Goal: Task Accomplishment & Management: Use online tool/utility

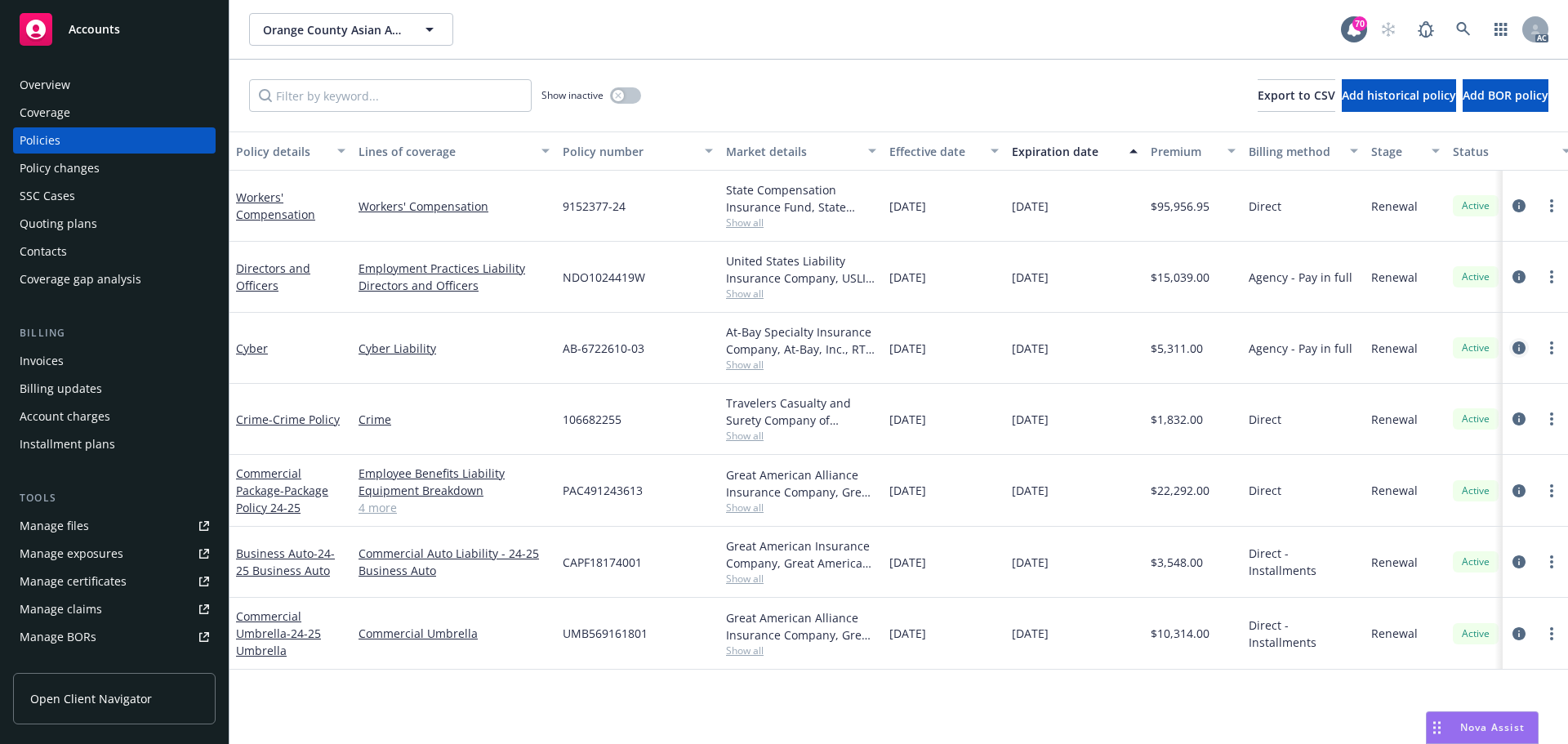
click at [1523, 345] on icon "circleInformation" at bounding box center [1518, 348] width 13 height 13
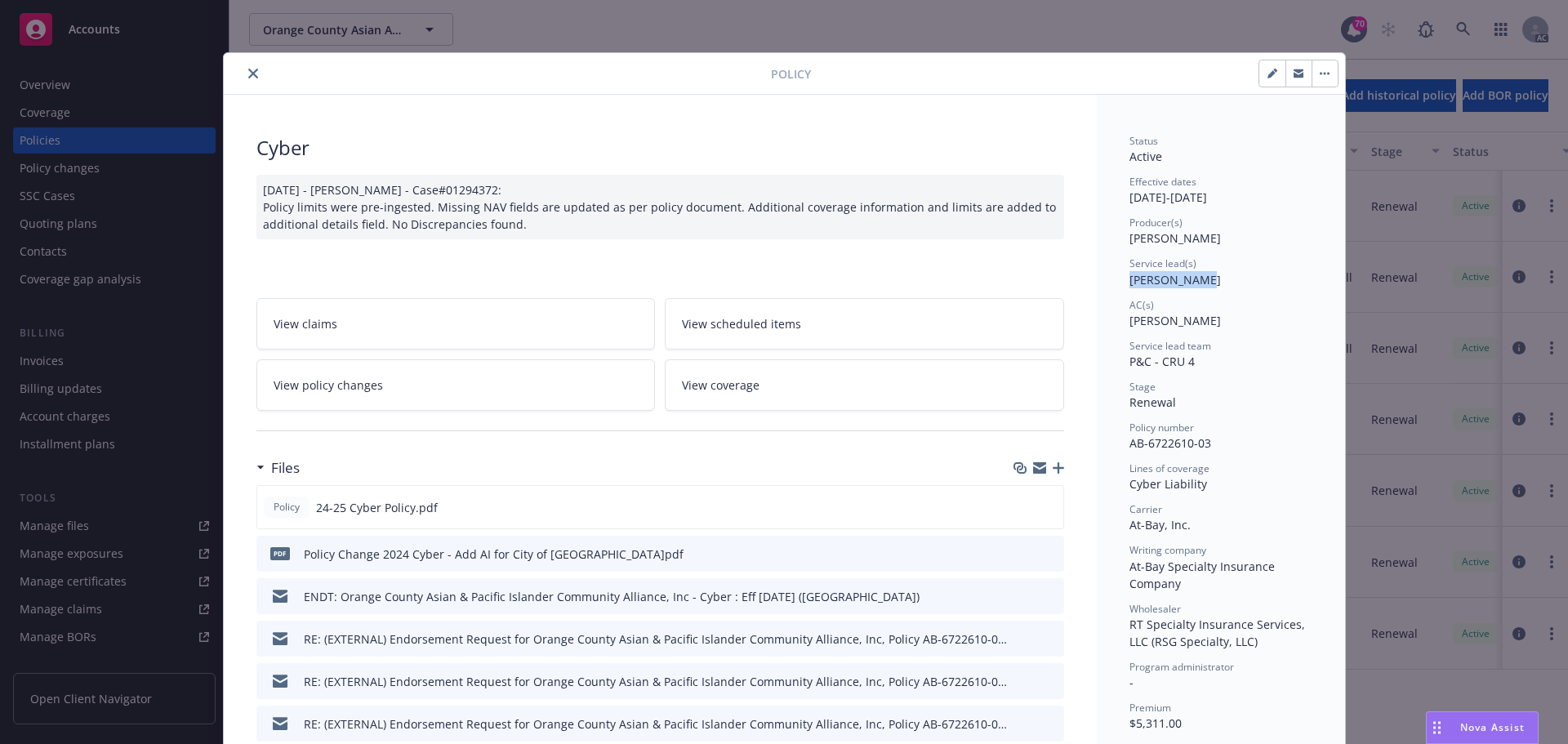
drag, startPoint x: 1182, startPoint y: 282, endPoint x: 1126, endPoint y: 283, distance: 56.0
click at [1129, 283] on div "Service lead(s) [PERSON_NAME]" at bounding box center [1220, 272] width 183 height 31
copy span "[PERSON_NAME]"
click at [249, 74] on icon "close" at bounding box center [253, 73] width 10 height 10
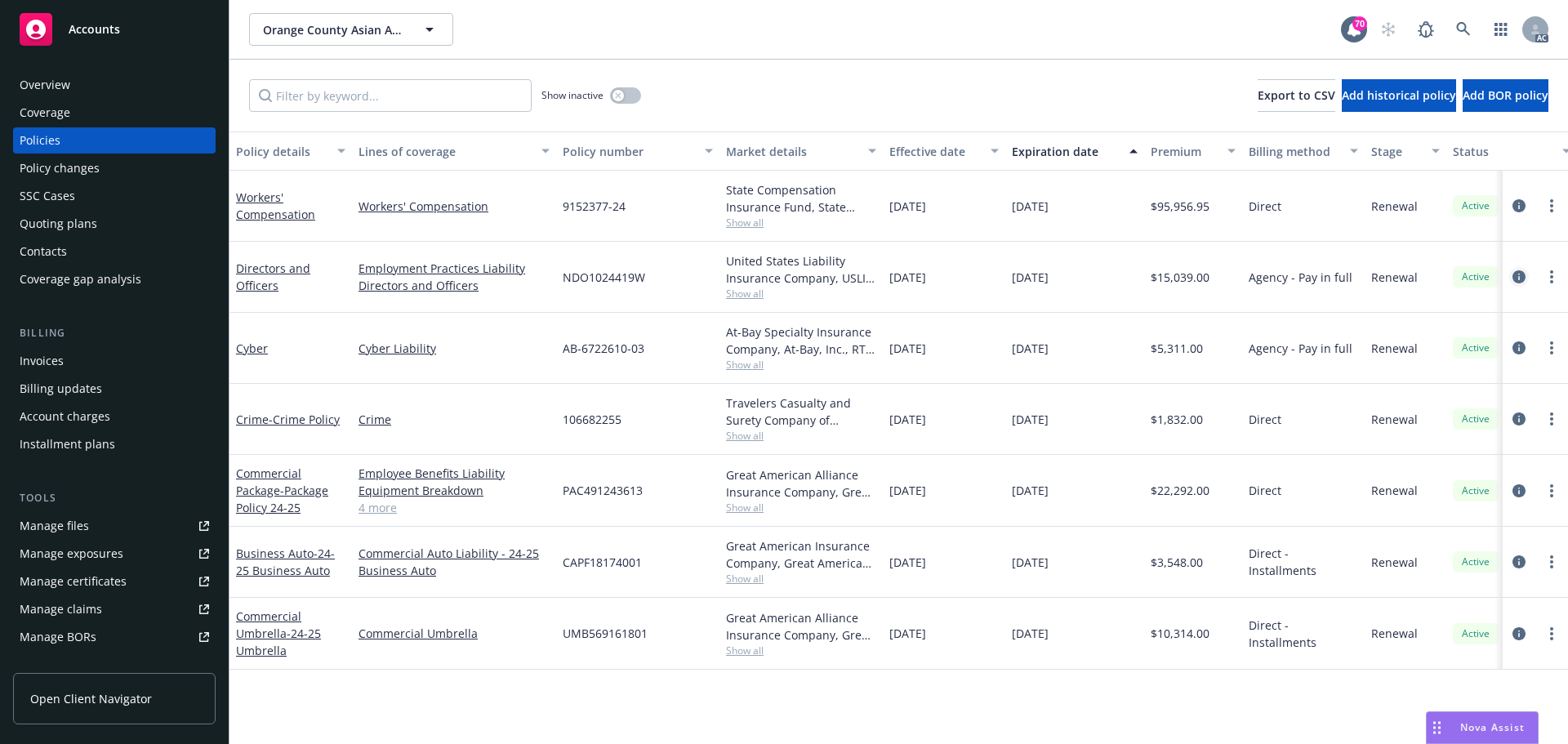
click at [1519, 278] on icon "circleInformation" at bounding box center [1518, 276] width 13 height 13
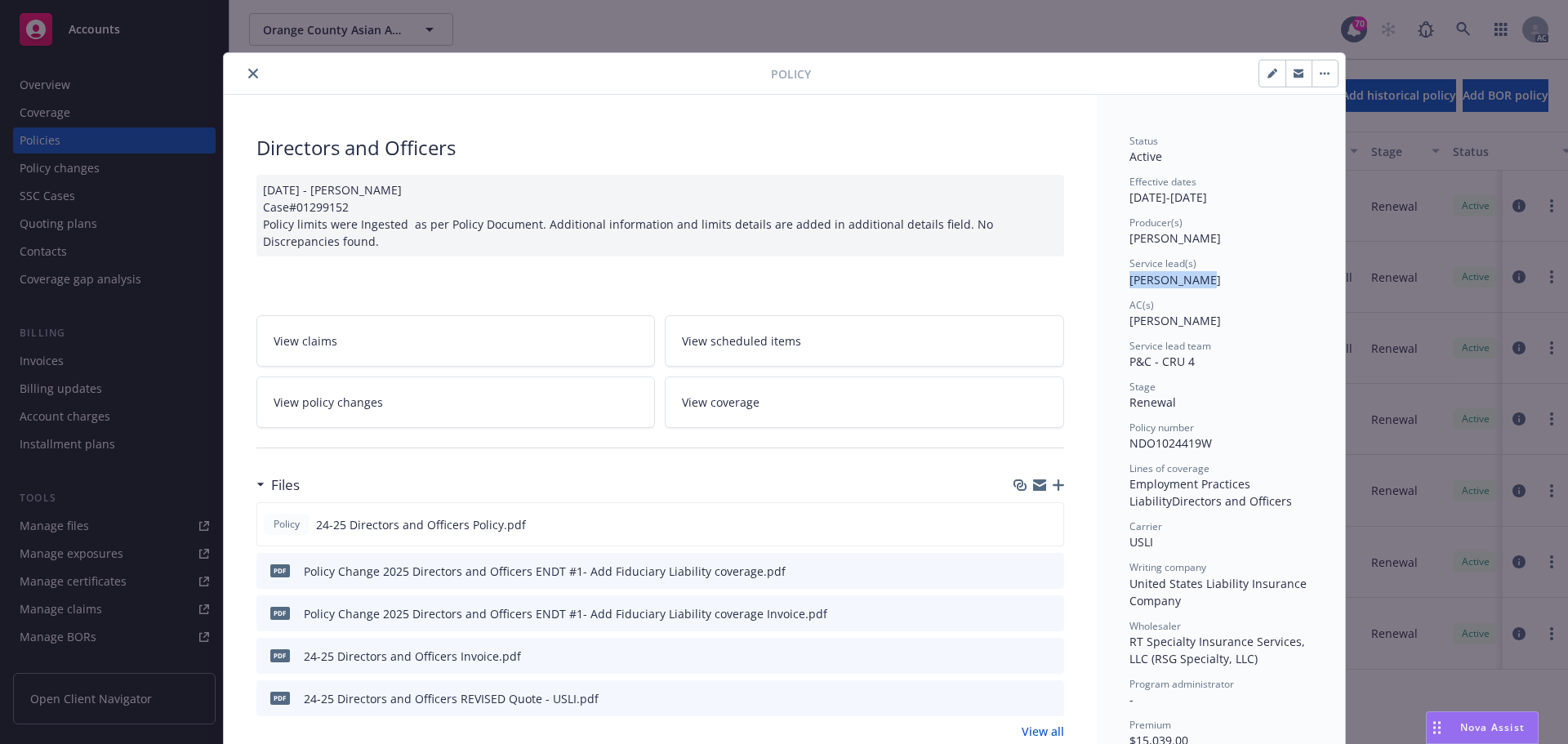
drag, startPoint x: 1123, startPoint y: 285, endPoint x: 1194, endPoint y: 285, distance: 71.0
click at [1194, 285] on span "[PERSON_NAME]" at bounding box center [1174, 280] width 91 height 16
copy span "[PERSON_NAME]"
click at [246, 66] on button "close" at bounding box center [253, 73] width 20 height 20
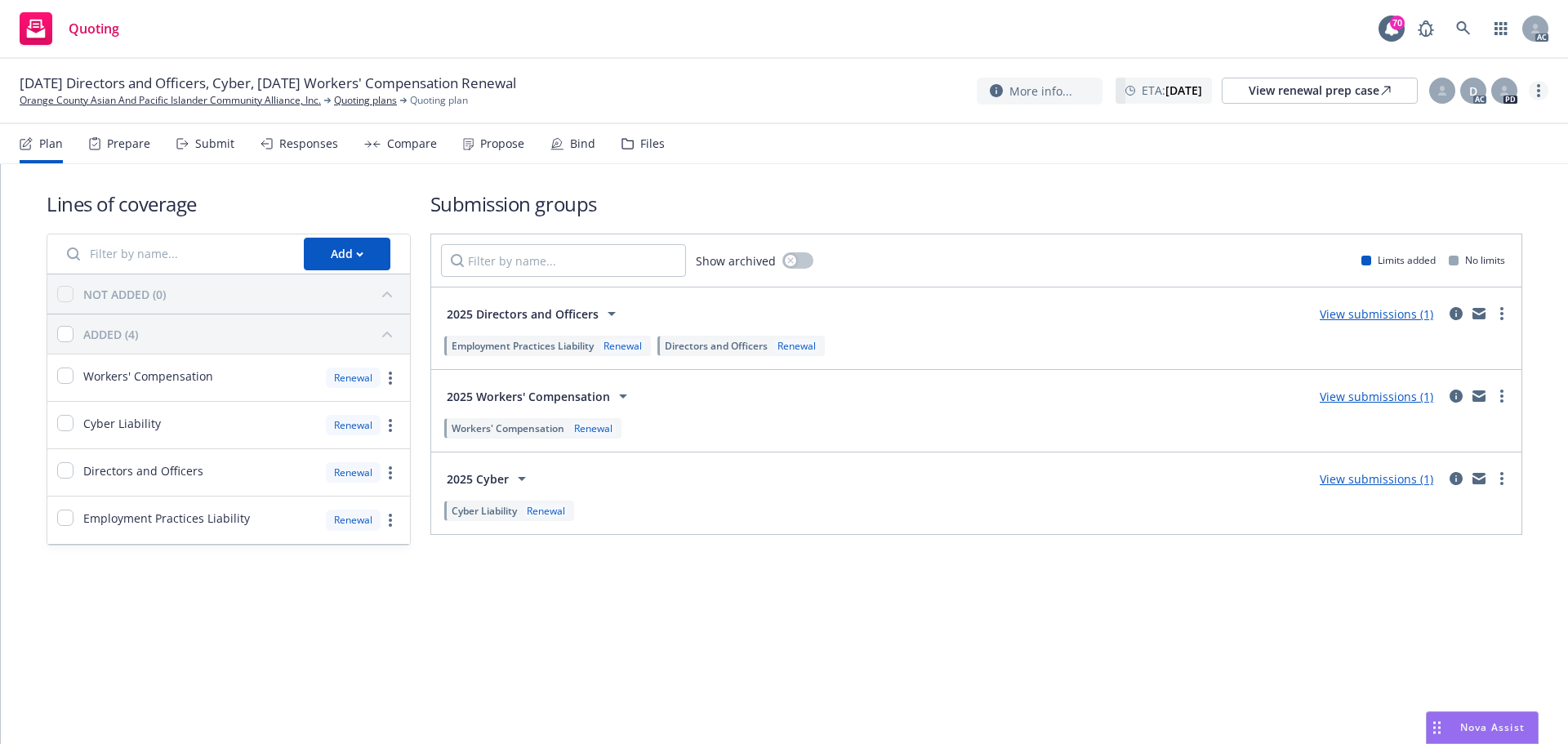
click at [1542, 96] on link "more" at bounding box center [1538, 90] width 20 height 20
click at [1470, 129] on link "Copy logging email" at bounding box center [1456, 124] width 182 height 33
click at [1544, 85] on link "more" at bounding box center [1538, 90] width 20 height 20
drag, startPoint x: 1454, startPoint y: 123, endPoint x: 1150, endPoint y: 96, distance: 305.2
click at [1452, 123] on link "Copy logging email" at bounding box center [1456, 125] width 182 height 33
